Goal: Task Accomplishment & Management: Complete application form

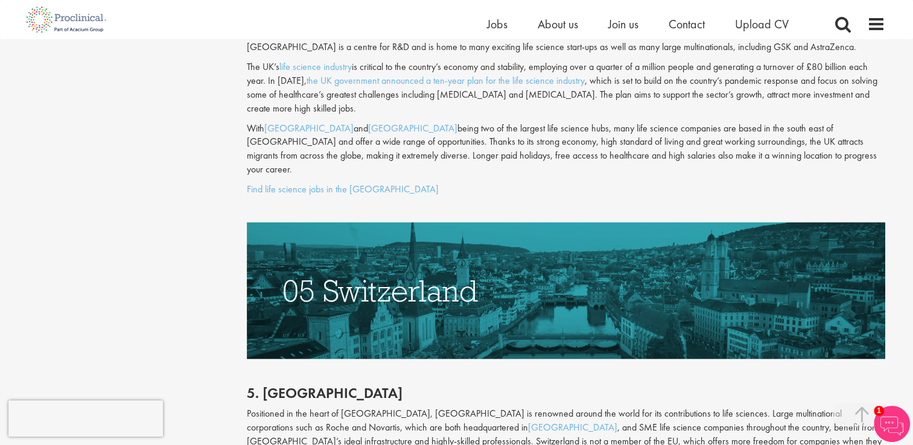
scroll to position [2435, 0]
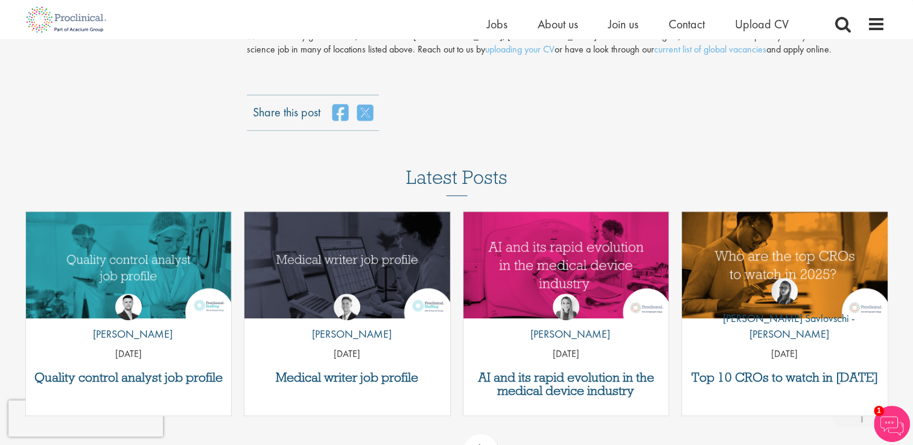
scroll to position [5161, 0]
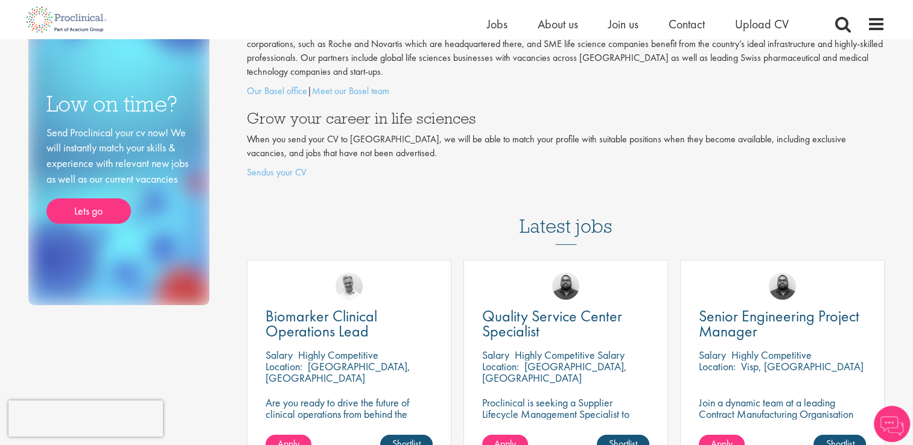
scroll to position [143, 0]
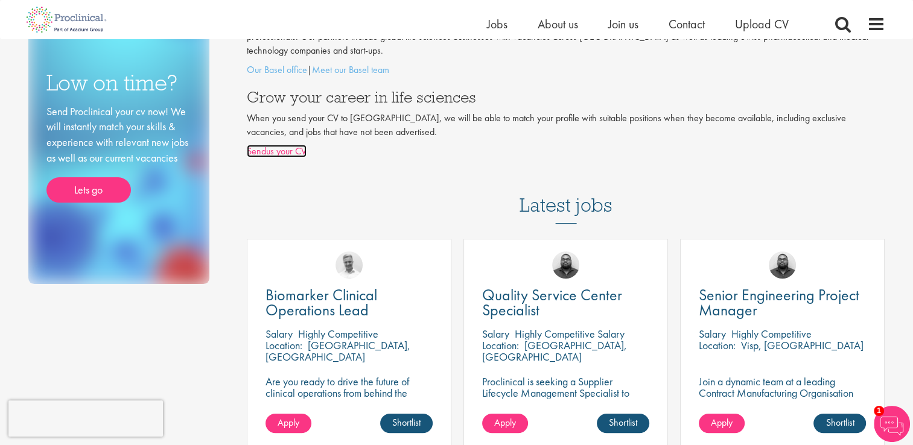
click at [276, 145] on link "Sendus your CV" at bounding box center [277, 151] width 60 height 13
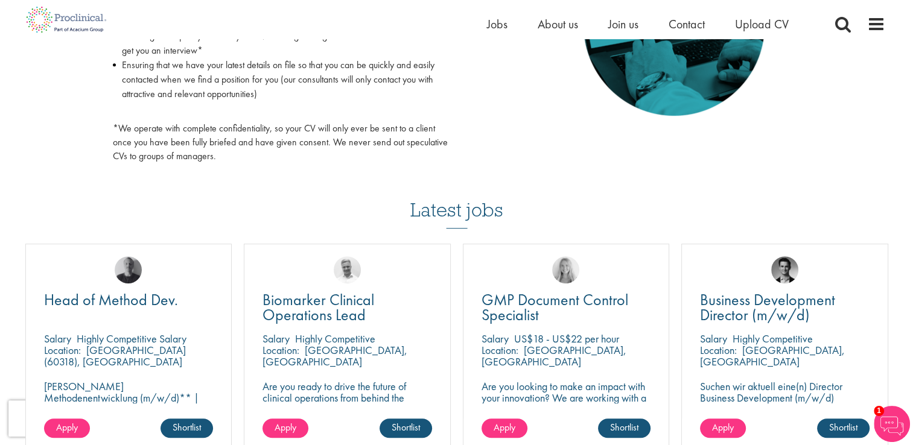
scroll to position [771, 0]
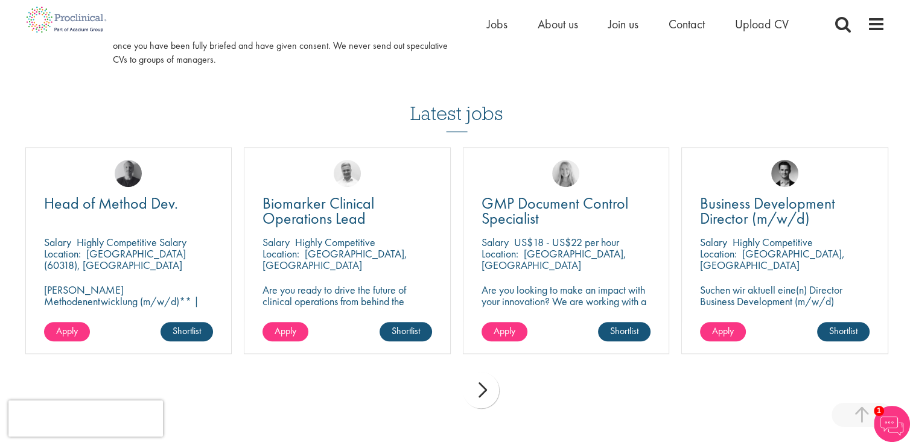
click at [912, 390] on div "You are here: Home > Upload CV Upload CV Start getting matched with new jobs as…" at bounding box center [456, 14] width 913 height 1570
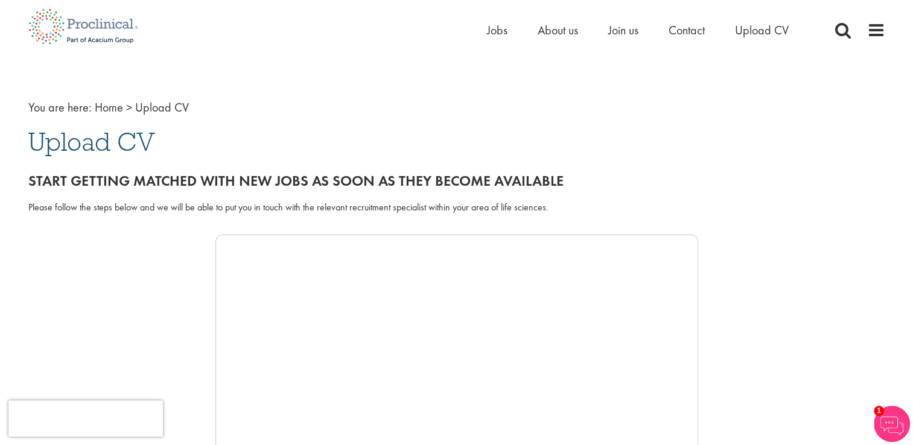
scroll to position [0, 0]
